Goal: Find specific page/section

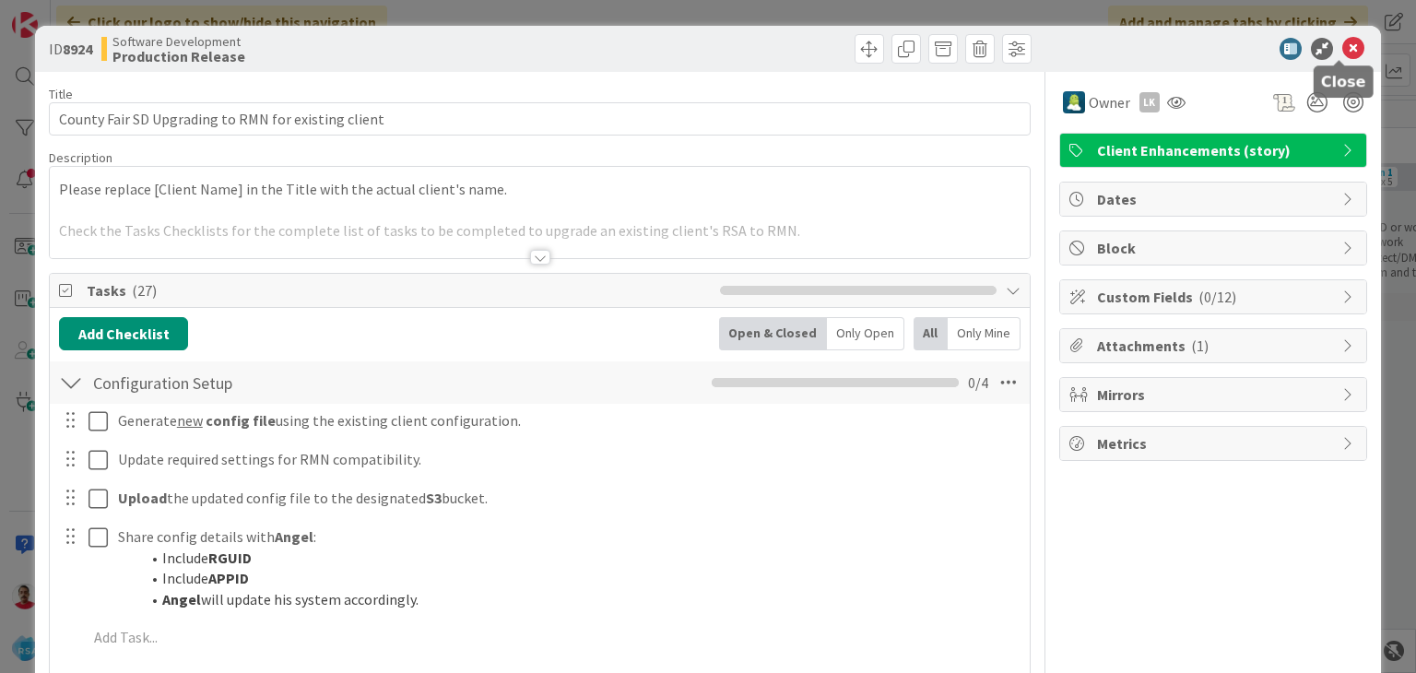
click at [1343, 49] on icon at bounding box center [1354, 49] width 22 height 22
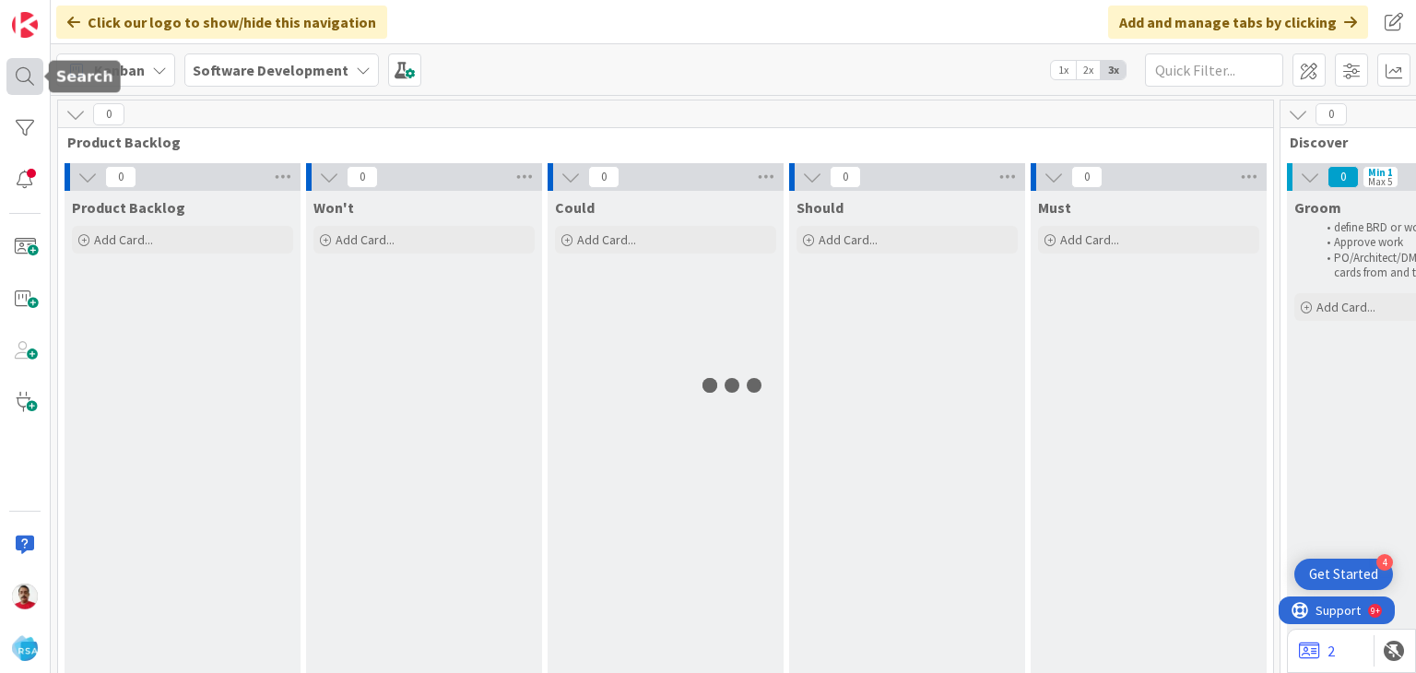
click at [18, 77] on div at bounding box center [24, 76] width 37 height 37
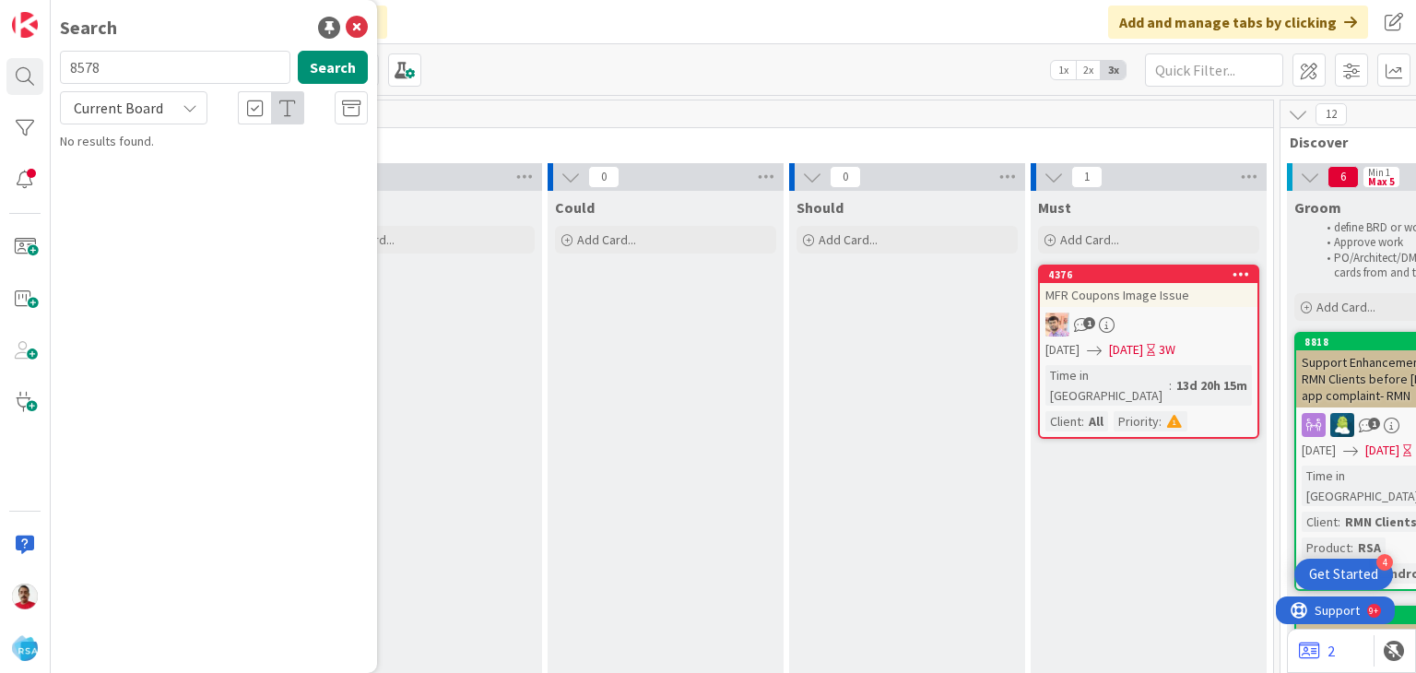
type input "8578"
click at [223, 163] on span "RMN New UI Update- [PERSON_NAME] Marketplace" at bounding box center [209, 172] width 247 height 36
